Goal: Information Seeking & Learning: Learn about a topic

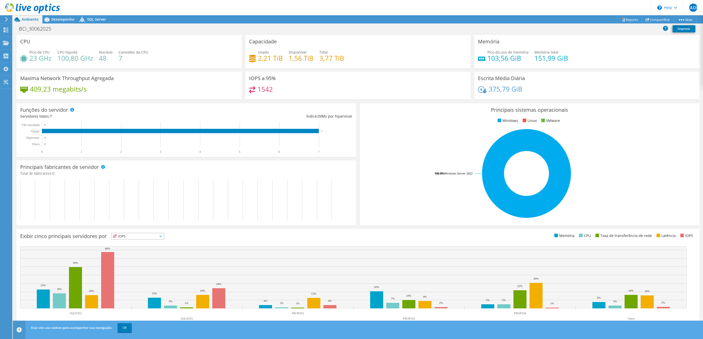
click at [45, 6] on icon at bounding box center [32, 8] width 55 height 10
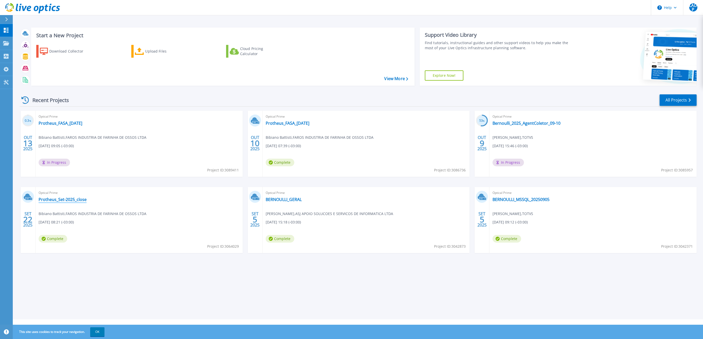
click at [59, 199] on link "Protheus_Set-2025_close" at bounding box center [63, 199] width 48 height 5
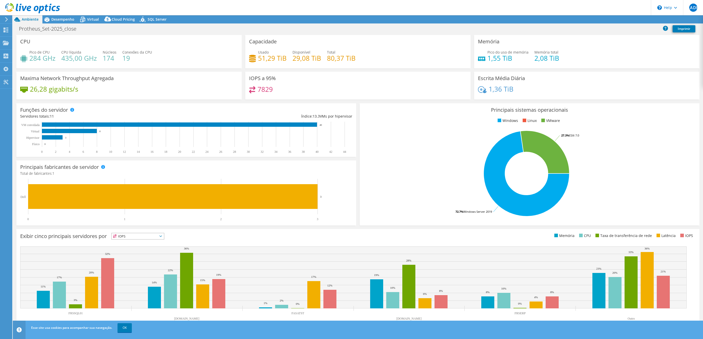
select select "SouthAmerica"
select select "BRL"
click at [58, 19] on span "Desempenho" at bounding box center [62, 19] width 23 height 5
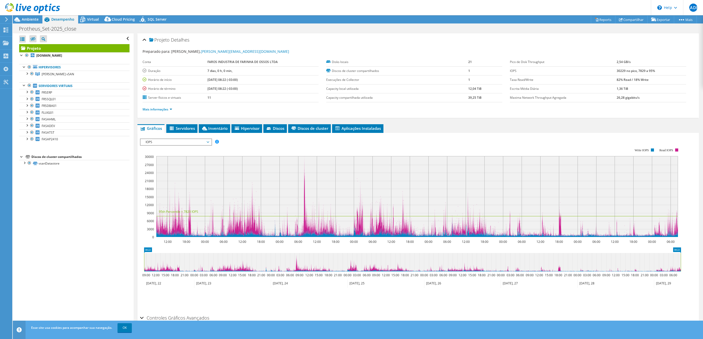
click at [58, 19] on span "Desempenho" at bounding box center [62, 19] width 23 height 5
click at [51, 112] on span "FLUIG01" at bounding box center [48, 113] width 12 height 4
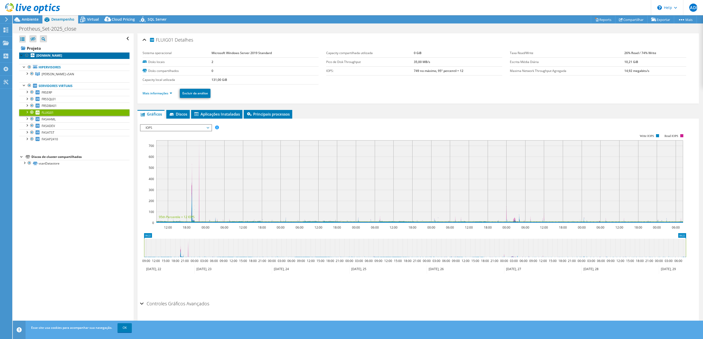
click at [60, 56] on b "[DOMAIN_NAME]" at bounding box center [49, 55] width 26 height 4
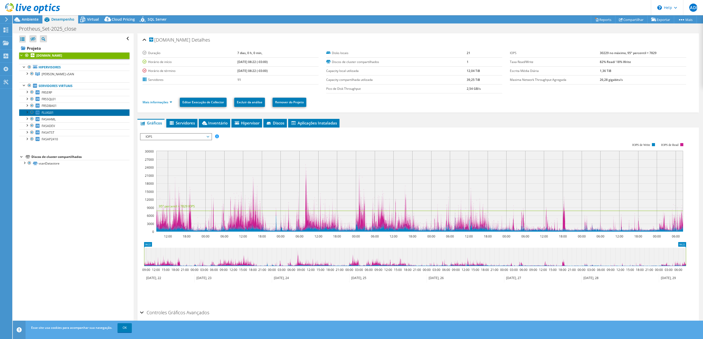
click at [55, 112] on link "FLUIG01" at bounding box center [74, 112] width 110 height 7
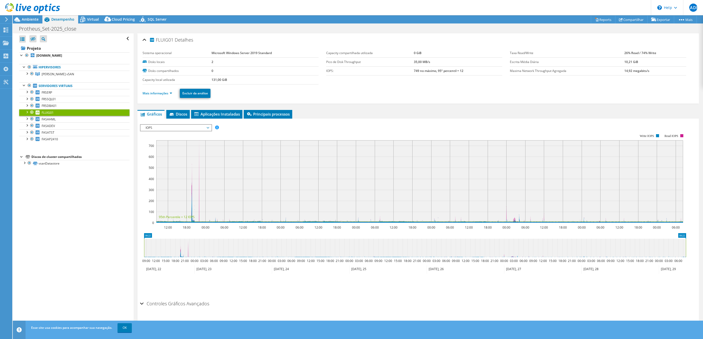
click at [169, 97] on ul "Mais informações Excluir da análise" at bounding box center [418, 93] width 551 height 10
click at [171, 95] on link "Mais informações" at bounding box center [158, 93] width 30 height 4
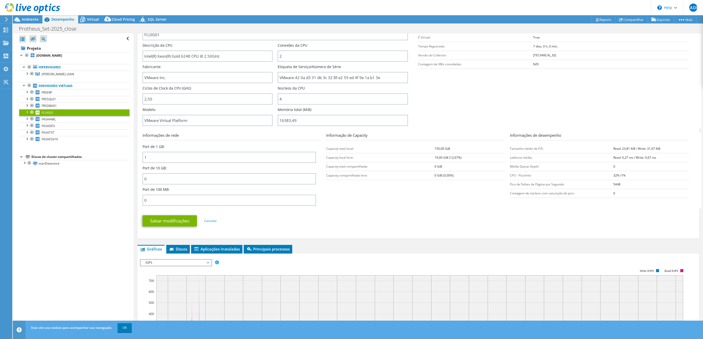
scroll to position [193, 0]
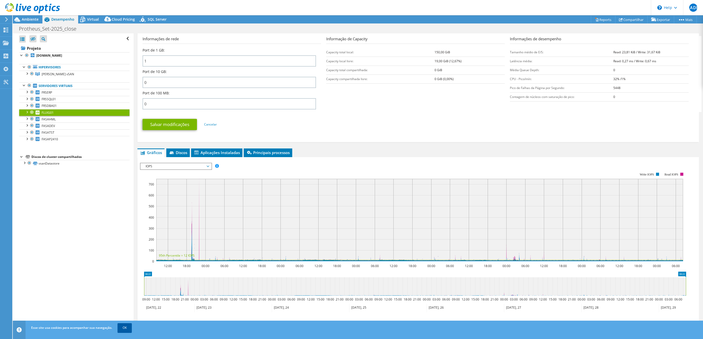
click at [128, 329] on link "OK" at bounding box center [125, 328] width 14 height 9
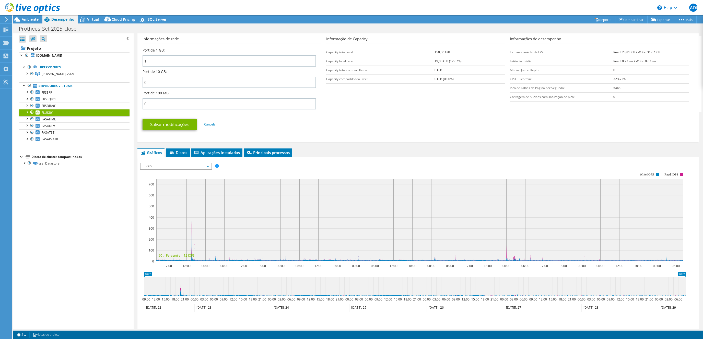
click at [170, 162] on div "IOPS Disk Throughput Tamanho de E/S Latência Profundidade da fila Porcentagem d…" at bounding box center [418, 248] width 556 height 177
click at [290, 170] on rect at bounding box center [413, 217] width 546 height 102
click at [174, 306] on icon at bounding box center [169, 308] width 50 height 8
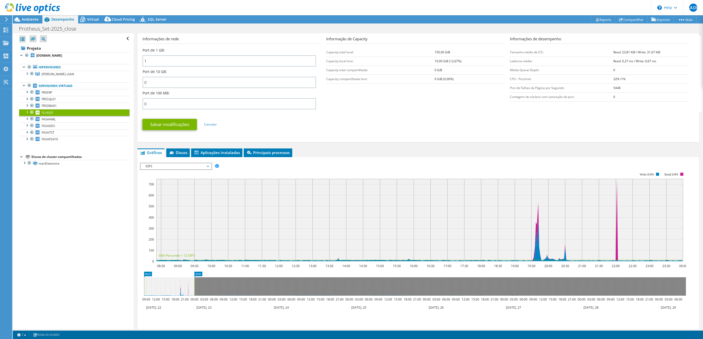
click at [166, 311] on icon at bounding box center [169, 308] width 50 height 8
click at [538, 204] on rect at bounding box center [419, 220] width 527 height 83
click at [198, 165] on span "IOPS" at bounding box center [176, 166] width 66 height 6
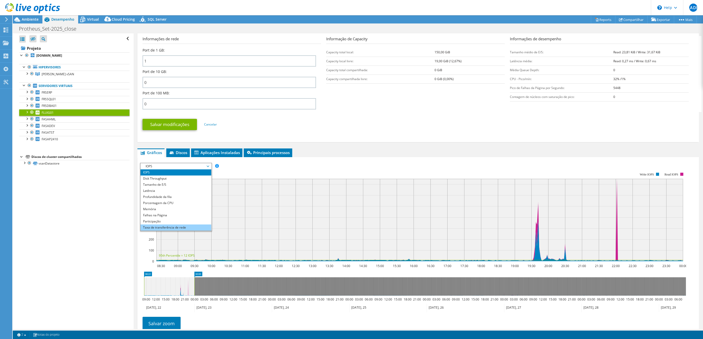
click at [175, 227] on li "Taxa de transferência de rede" at bounding box center [175, 228] width 71 height 6
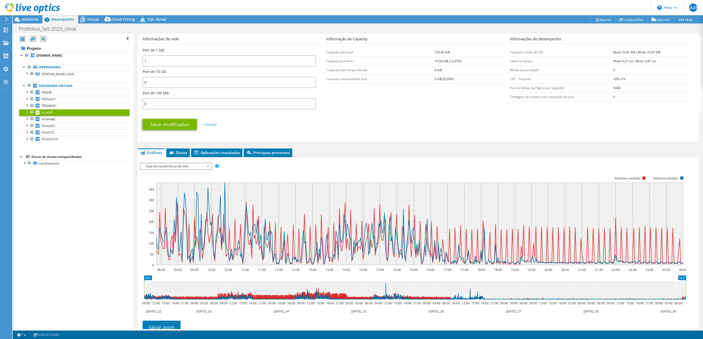
drag, startPoint x: 217, startPoint y: 289, endPoint x: 590, endPoint y: 173, distance: 390.4
click at [688, 288] on icon "08:22 08:22 09:00 12:00 15:00 18:00 21:00 00:00 03:00 06:00 09:00 12:00 15:00 1…" at bounding box center [415, 296] width 550 height 41
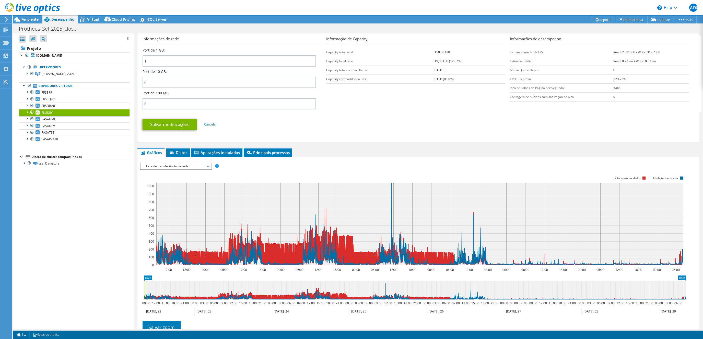
click at [188, 165] on span "Taxa de transferência de rede" at bounding box center [176, 166] width 66 height 6
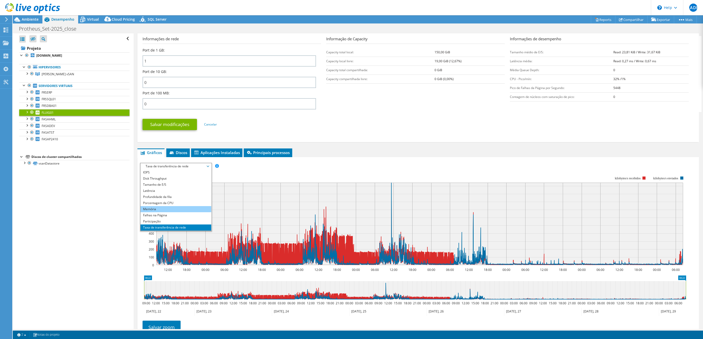
click at [168, 208] on li "Memória" at bounding box center [175, 209] width 71 height 6
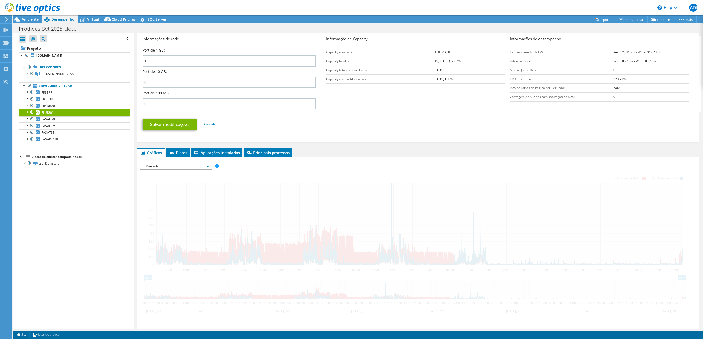
click at [386, 118] on ul "Salvar modificações Cancelar" at bounding box center [418, 124] width 551 height 13
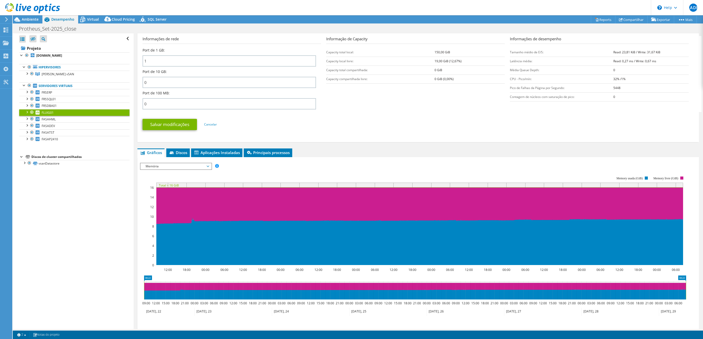
scroll to position [207, 0]
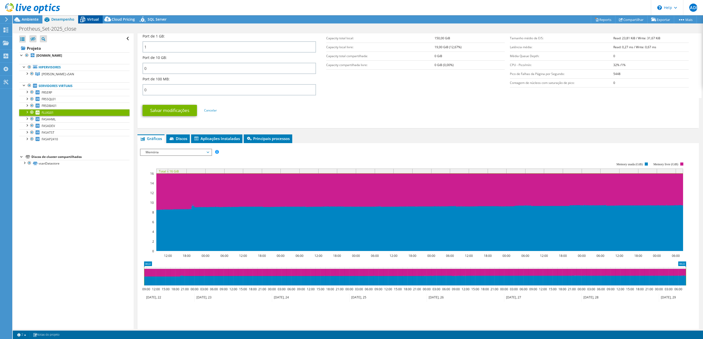
click at [79, 20] on icon at bounding box center [82, 19] width 9 height 9
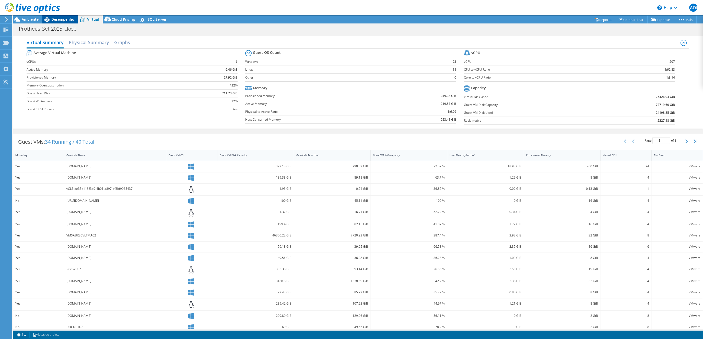
click at [59, 20] on span "Desempenho" at bounding box center [62, 19] width 23 height 5
